Goal: Task Accomplishment & Management: Manage account settings

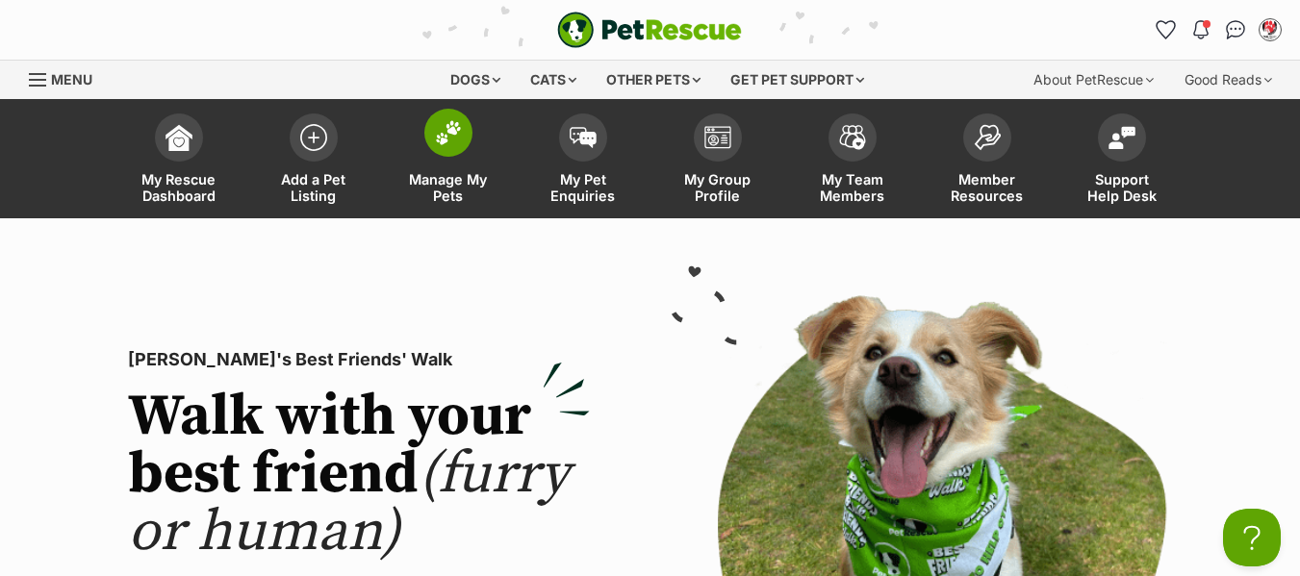
click at [442, 189] on span "Manage My Pets" at bounding box center [448, 187] width 87 height 33
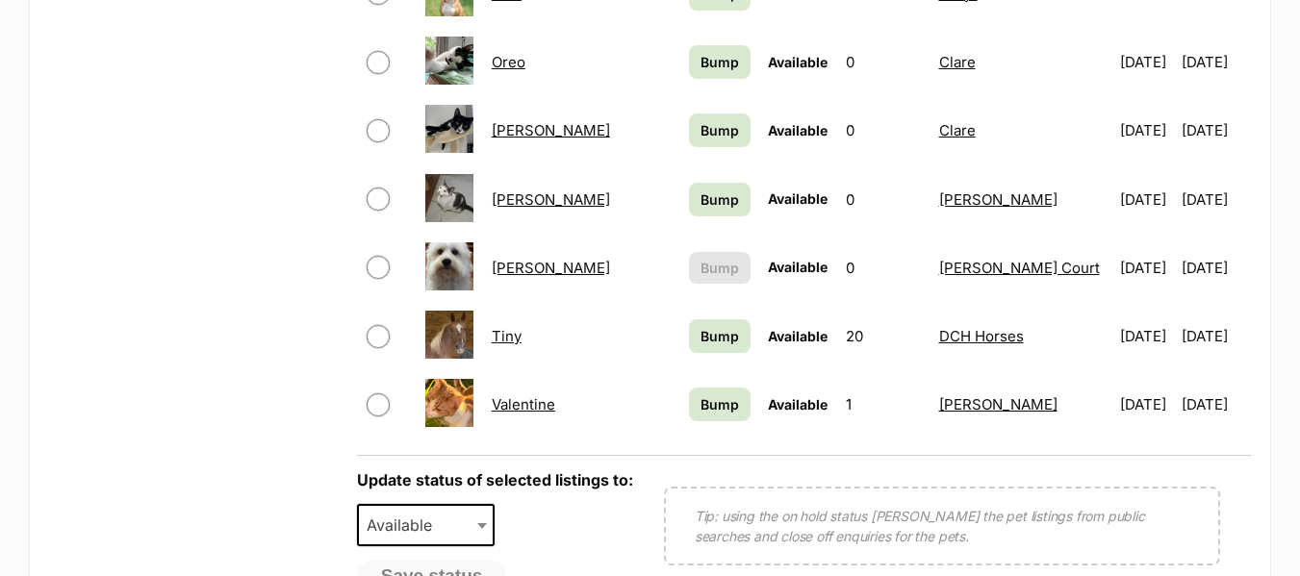
scroll to position [1443, 0]
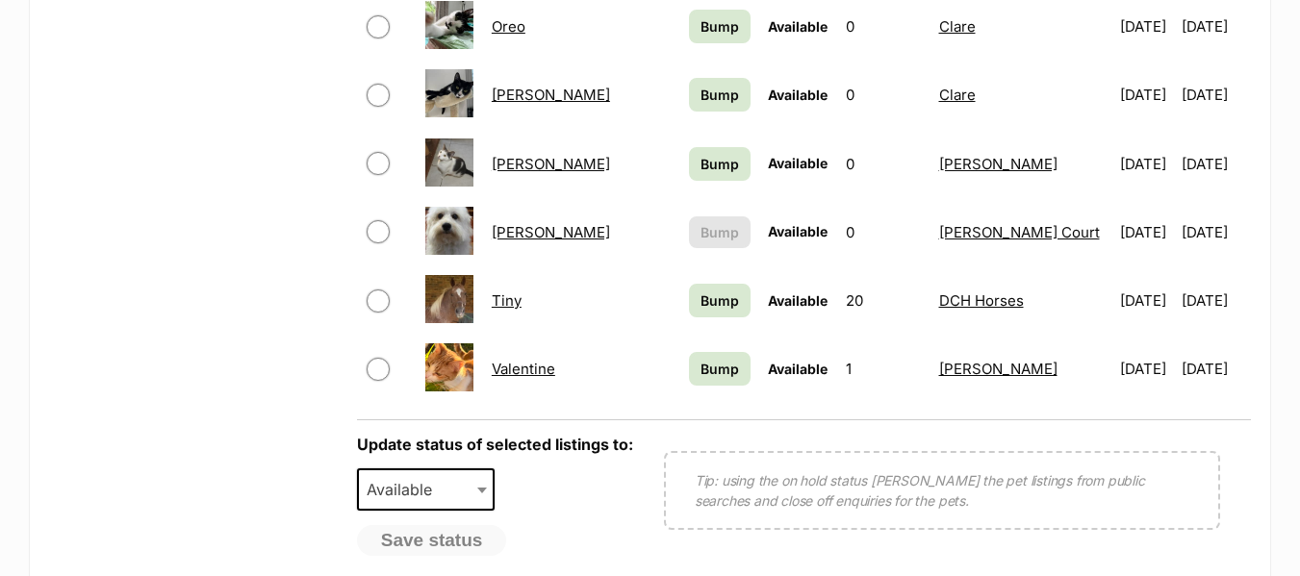
click at [522, 230] on link "Tiffany" at bounding box center [551, 232] width 118 height 18
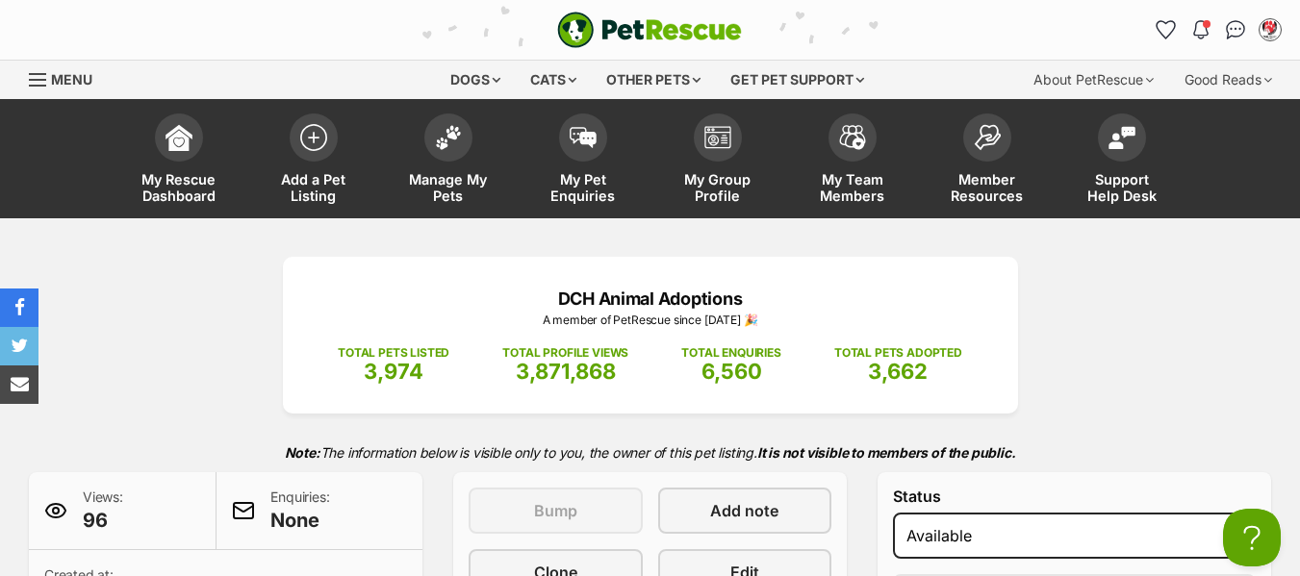
click at [33, 76] on div "Menu" at bounding box center [38, 79] width 19 height 15
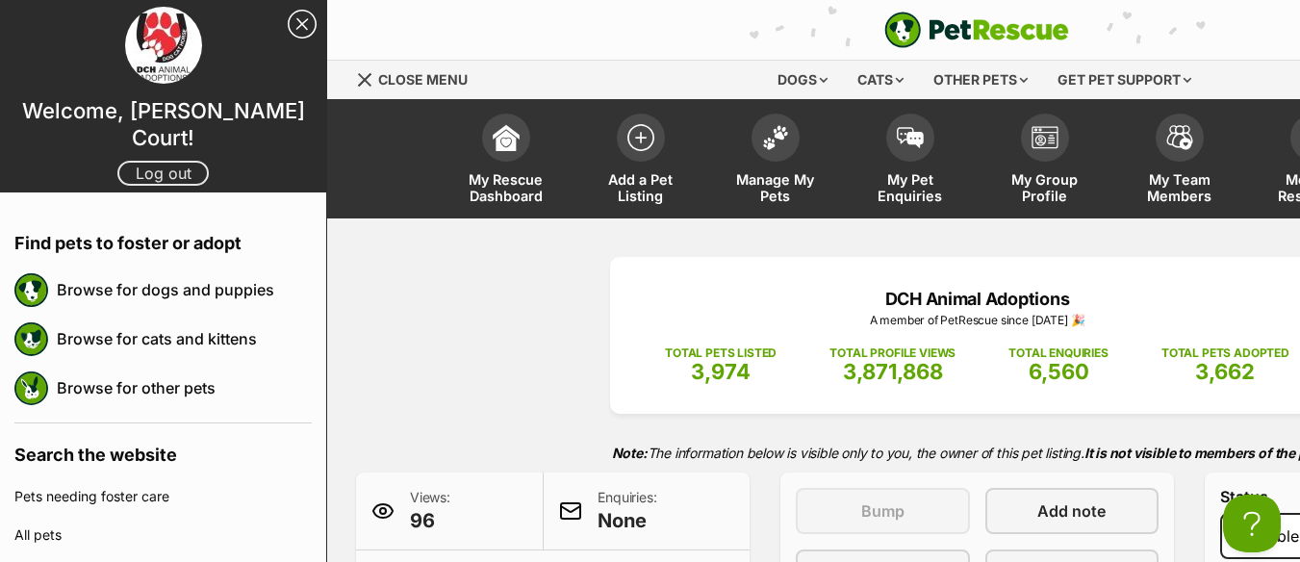
click at [145, 161] on link "Log out" at bounding box center [162, 173] width 91 height 25
